Goal: Task Accomplishment & Management: Use online tool/utility

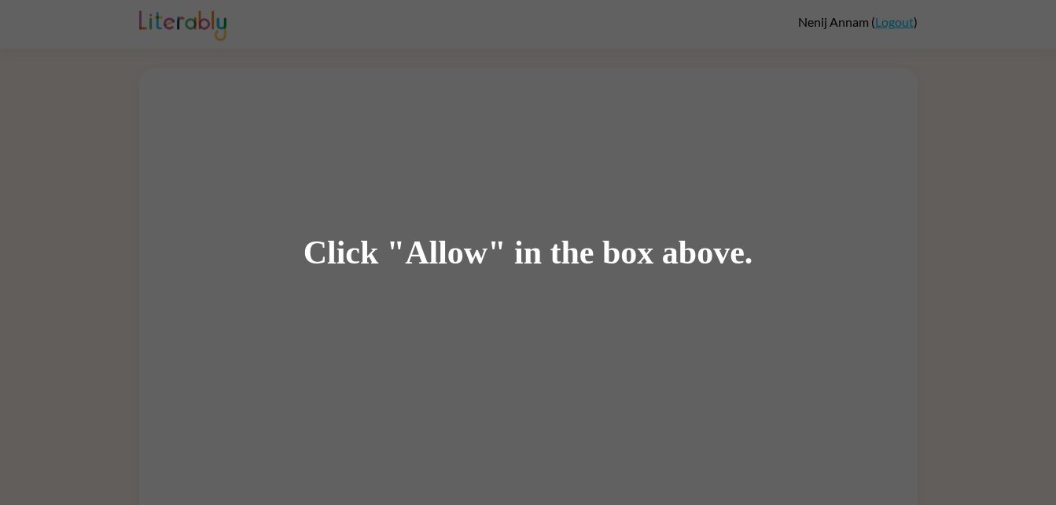
scroll to position [12, 0]
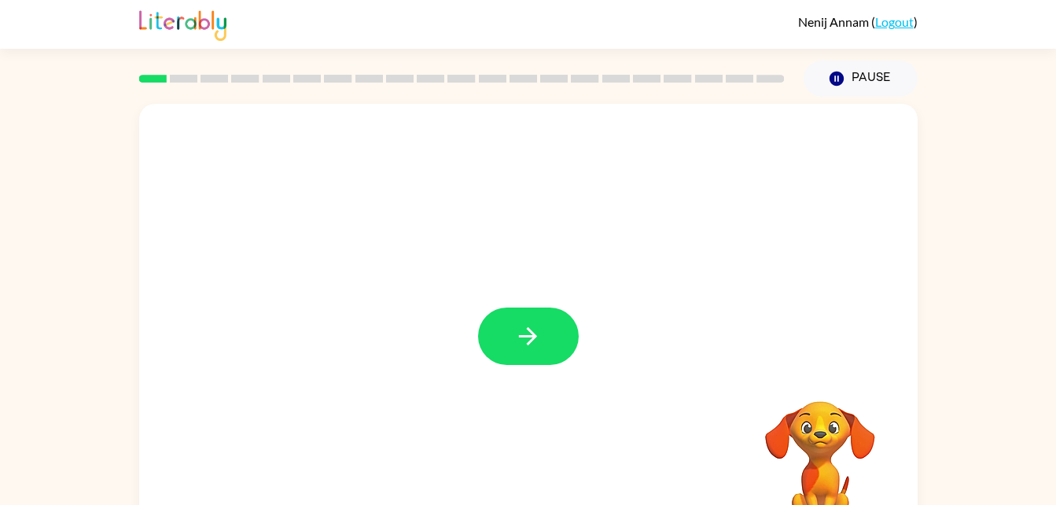
click at [519, 384] on div at bounding box center [528, 328] width 778 height 449
click at [519, 329] on icon "button" at bounding box center [528, 336] width 28 height 28
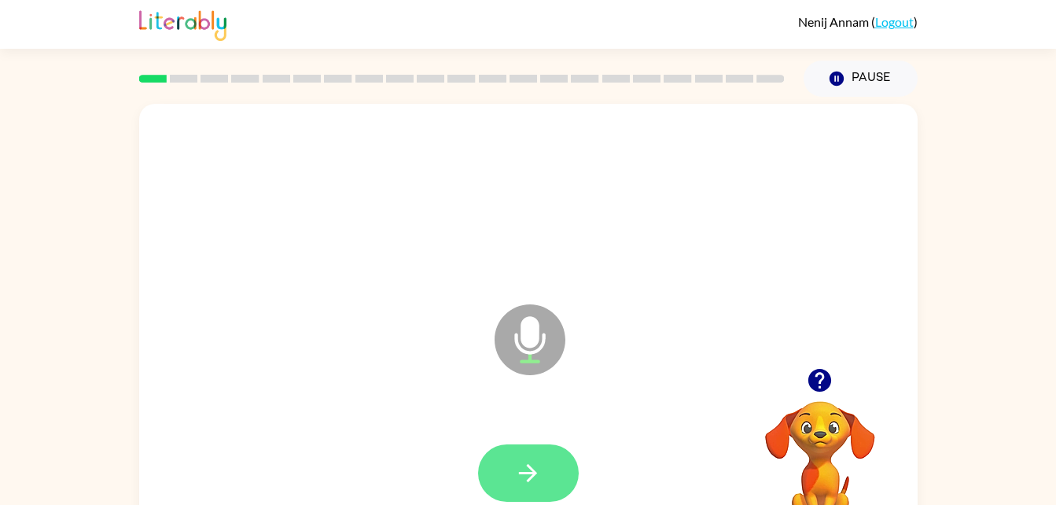
click at [557, 465] on button "button" at bounding box center [528, 472] width 101 height 57
click at [538, 461] on icon "button" at bounding box center [528, 473] width 28 height 28
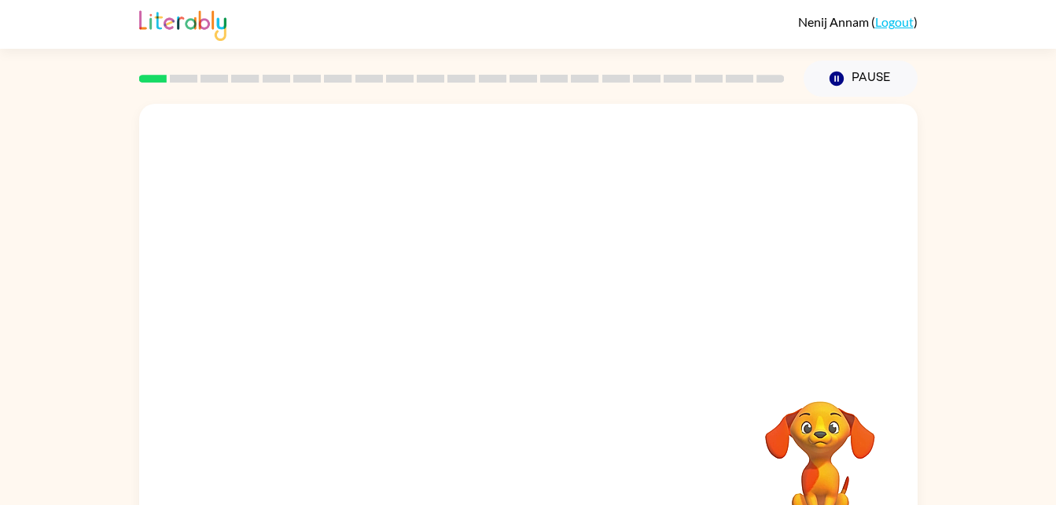
click at [229, 318] on div at bounding box center [528, 236] width 778 height 264
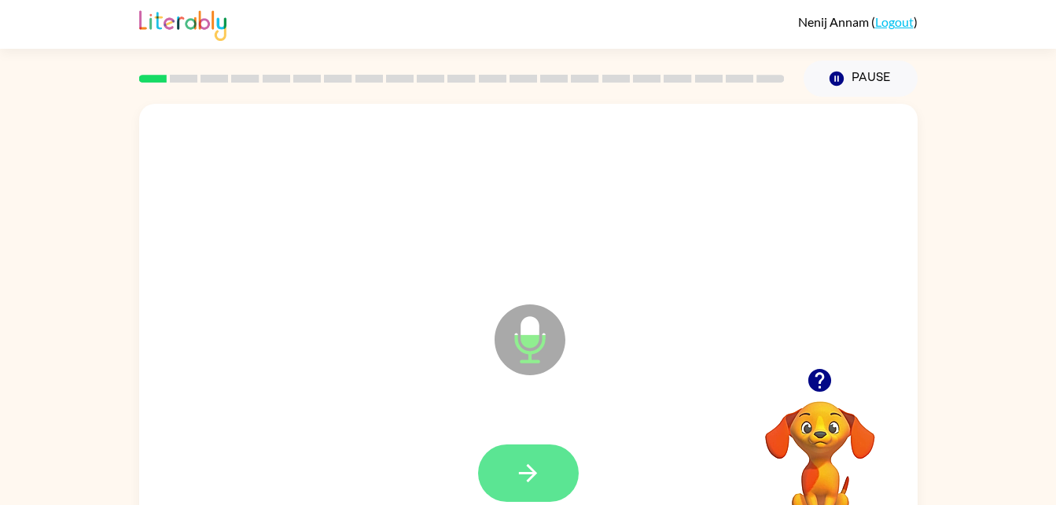
click at [541, 488] on button "button" at bounding box center [528, 472] width 101 height 57
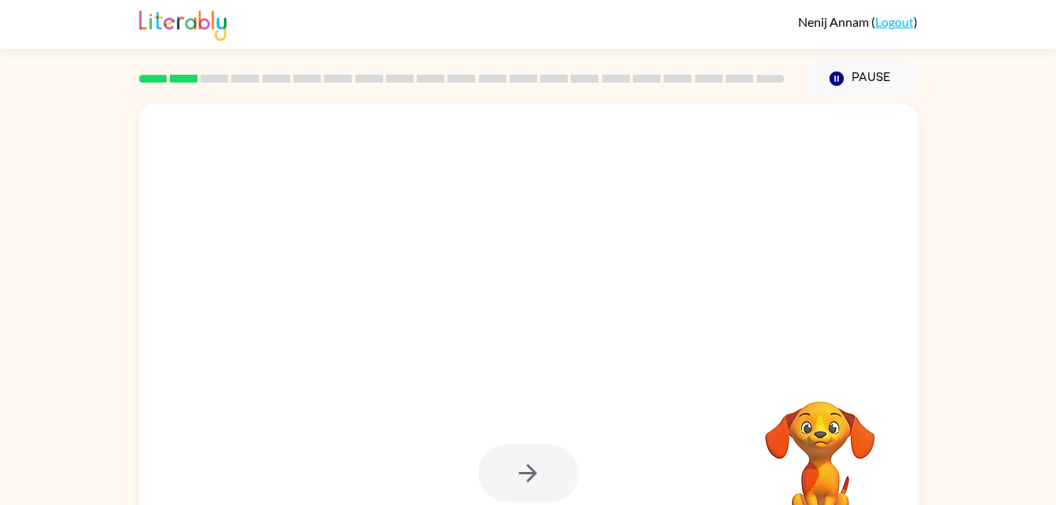
click at [542, 488] on div at bounding box center [528, 472] width 101 height 57
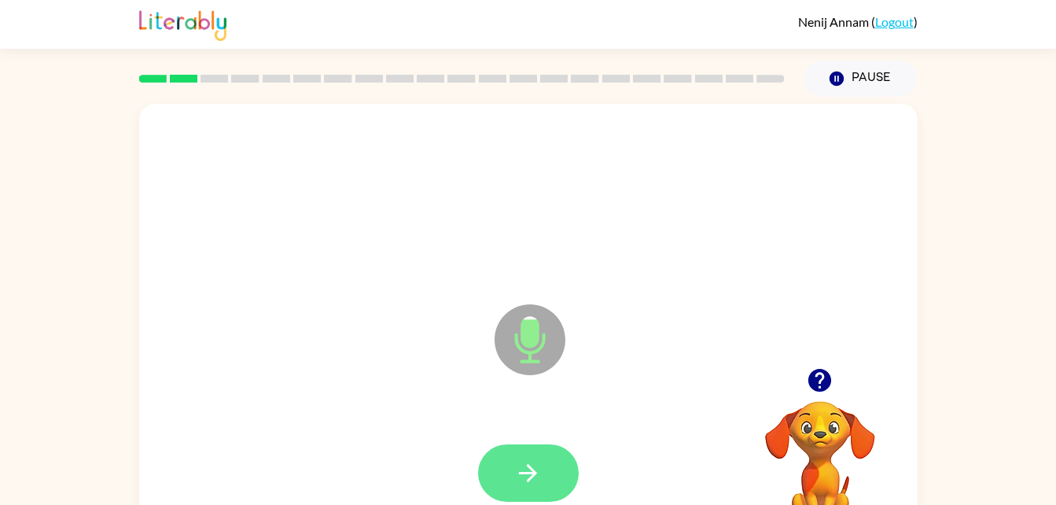
click at [543, 465] on button "button" at bounding box center [528, 472] width 101 height 57
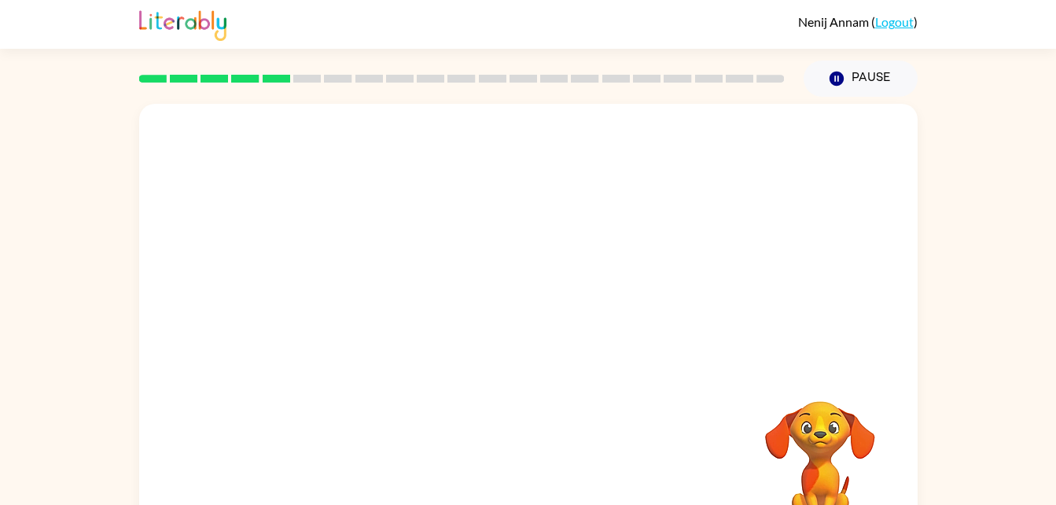
scroll to position [18, 0]
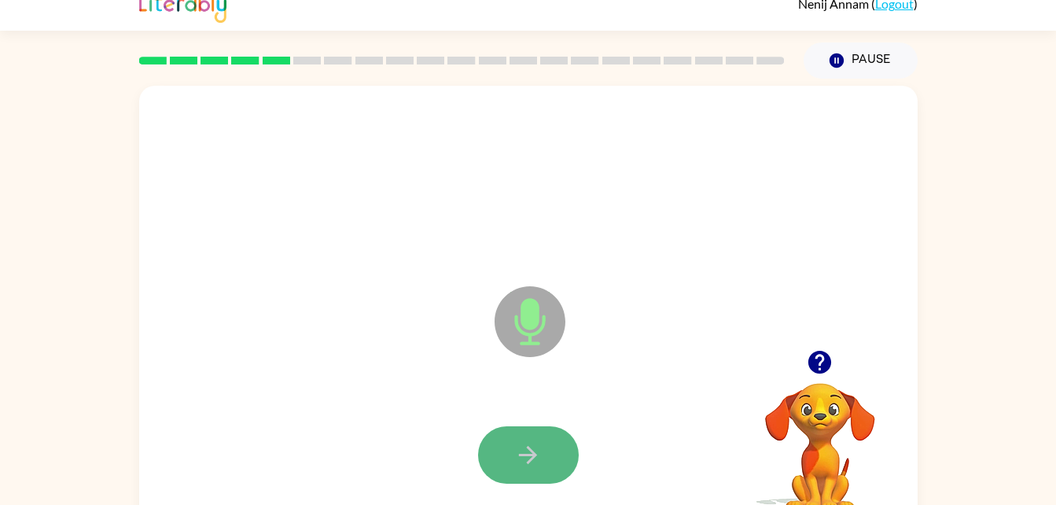
click at [534, 452] on icon "button" at bounding box center [528, 455] width 18 height 18
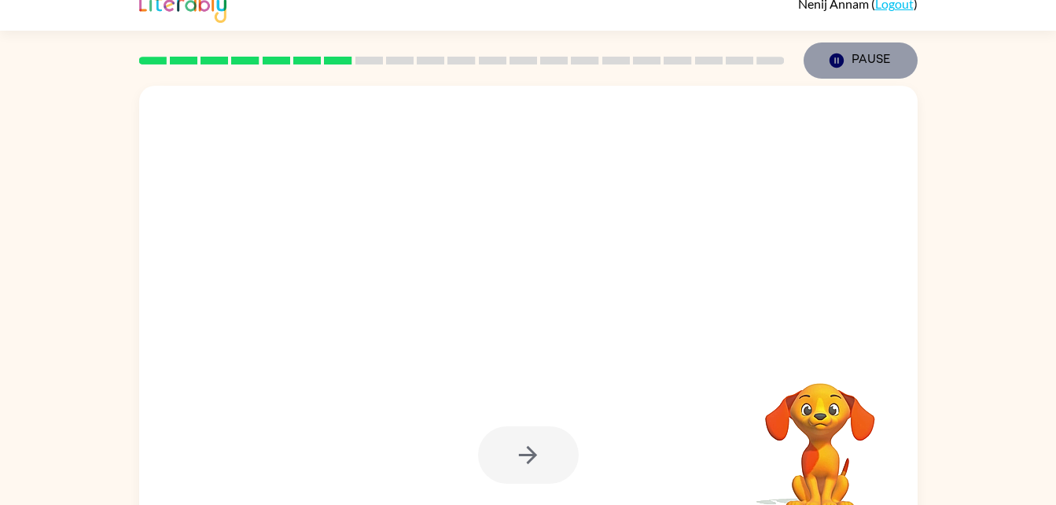
drag, startPoint x: 521, startPoint y: 457, endPoint x: 836, endPoint y: 58, distance: 508.7
click at [836, 58] on button "Pause Pause" at bounding box center [860, 60] width 114 height 36
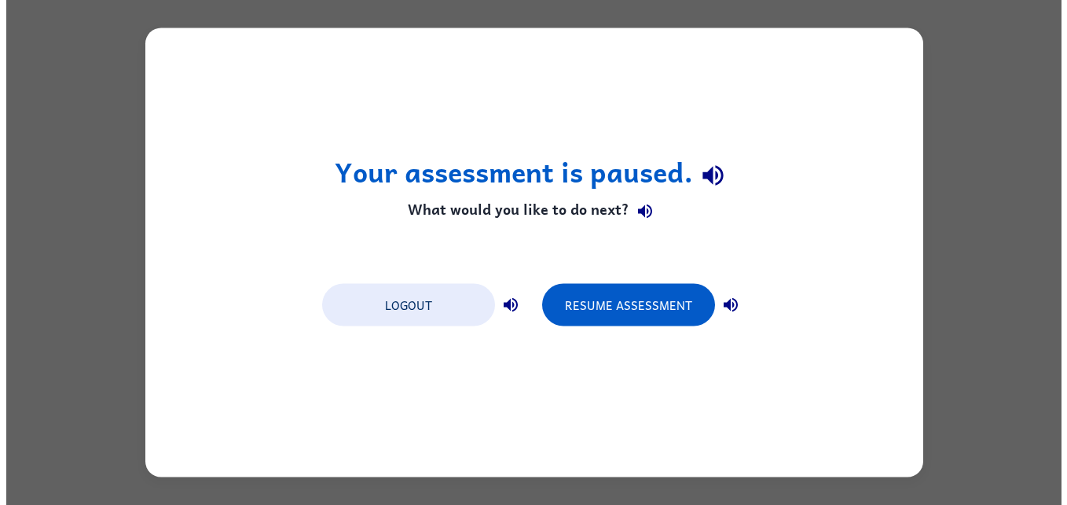
scroll to position [0, 0]
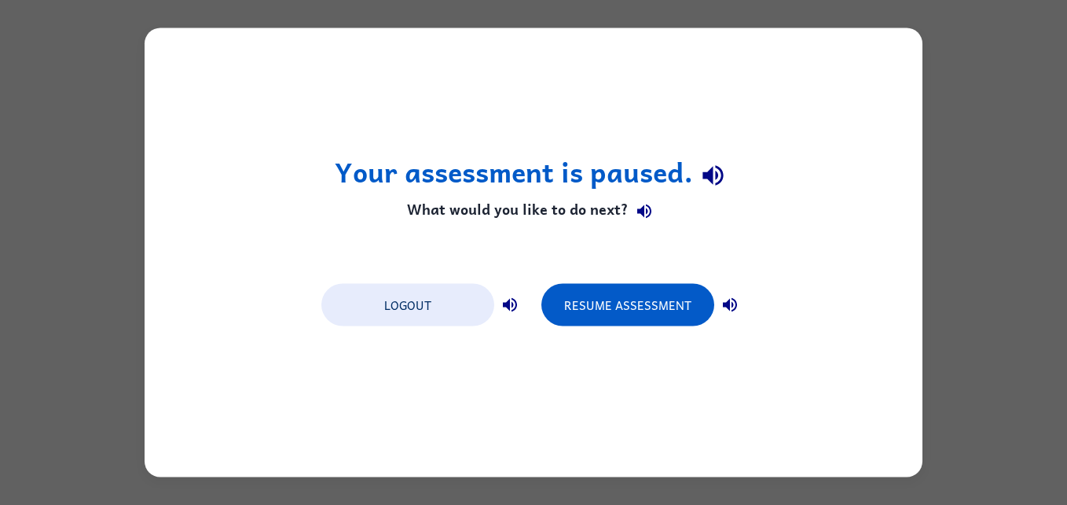
click at [403, 338] on div "Your assessment is paused. What would you like to do next? Logout Resume Assess…" at bounding box center [534, 252] width 778 height 449
click at [395, 295] on button "Logout" at bounding box center [407, 305] width 173 height 42
click at [391, 318] on button "Logout" at bounding box center [407, 305] width 173 height 42
